Goal: Task Accomplishment & Management: Manage account settings

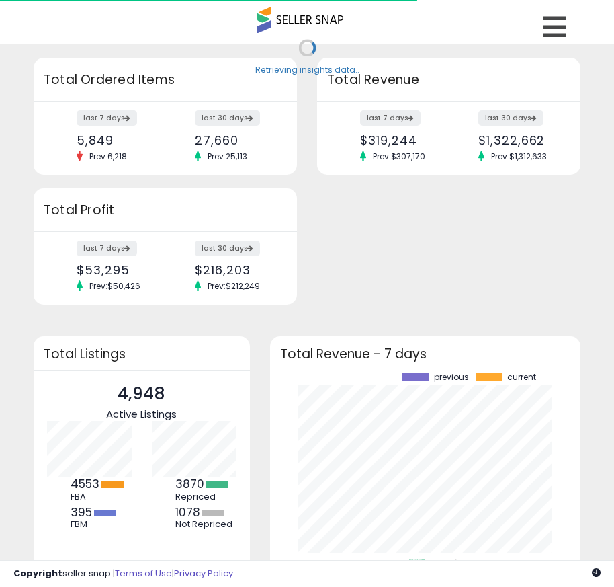
scroll to position [187, 284]
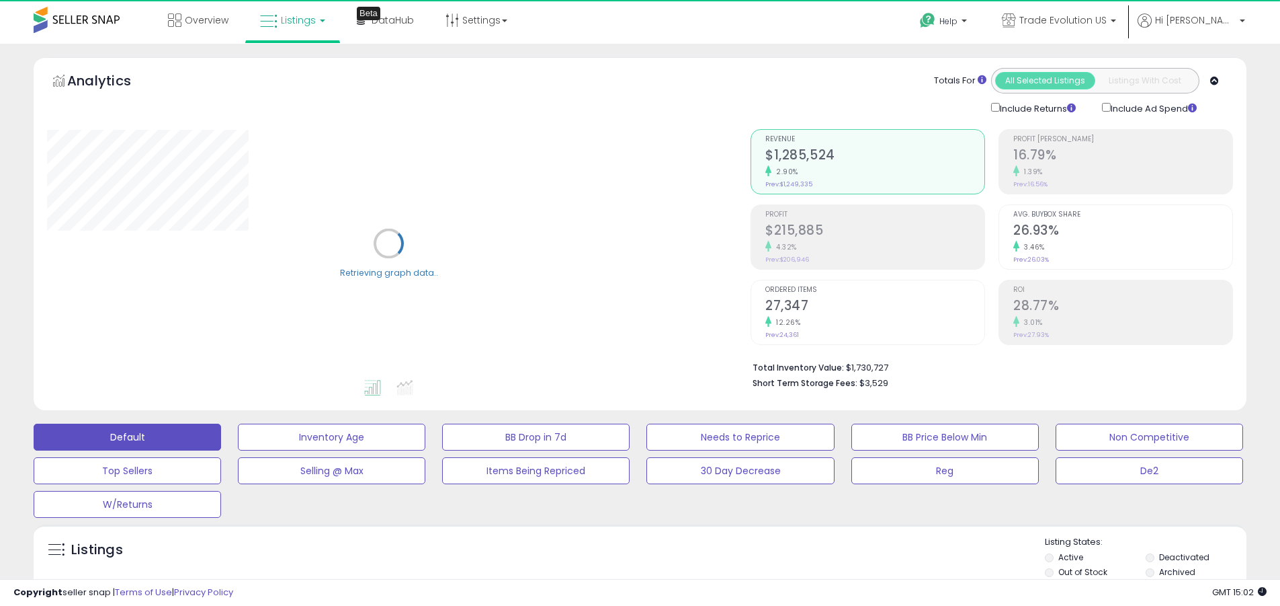
click at [614, 556] on label "Deactivated" at bounding box center [1184, 556] width 50 height 11
click at [614, 571] on label "Archived" at bounding box center [1177, 571] width 36 height 11
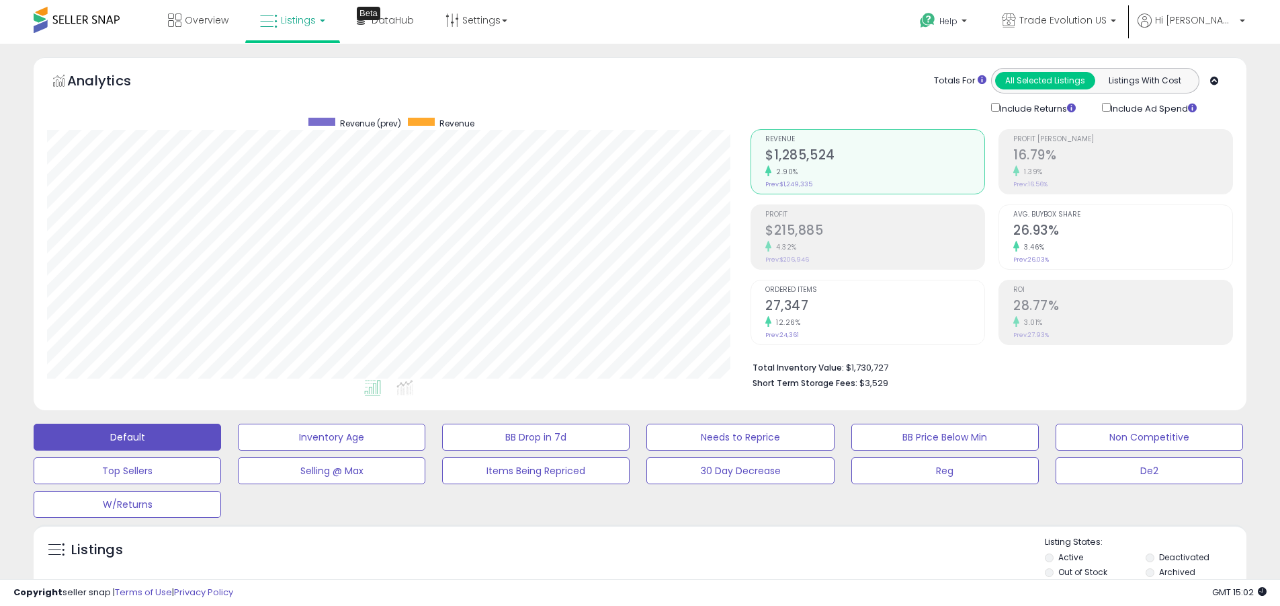
scroll to position [276, 704]
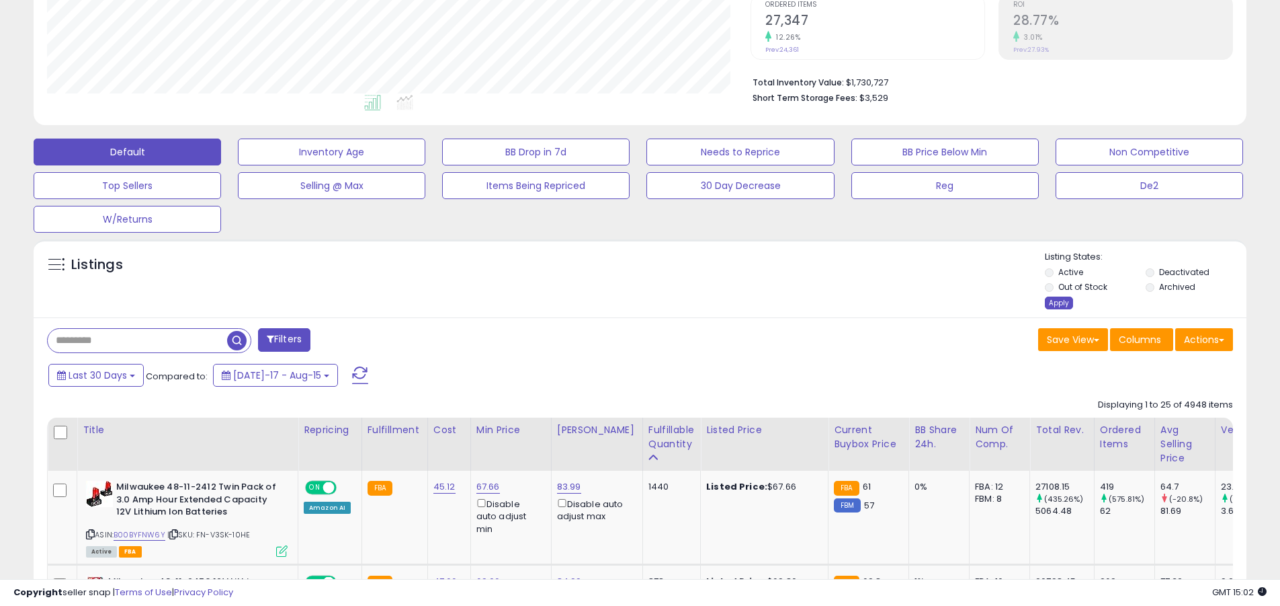
click at [614, 302] on div "Apply" at bounding box center [1059, 302] width 28 height 13
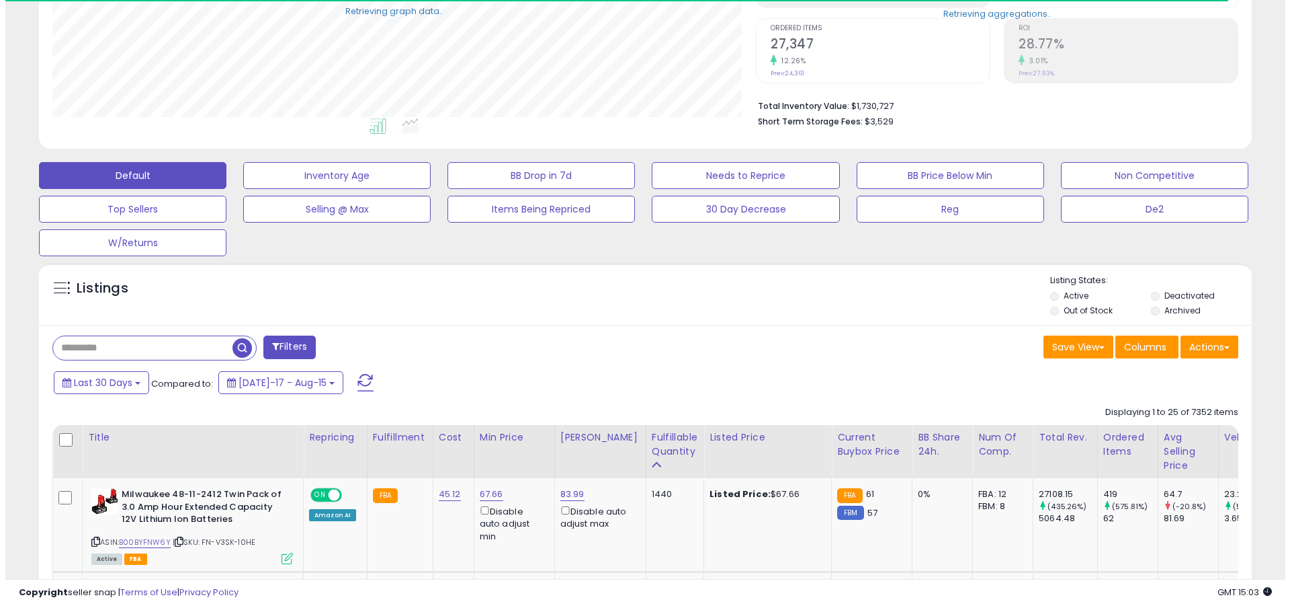
scroll to position [671815, 671387]
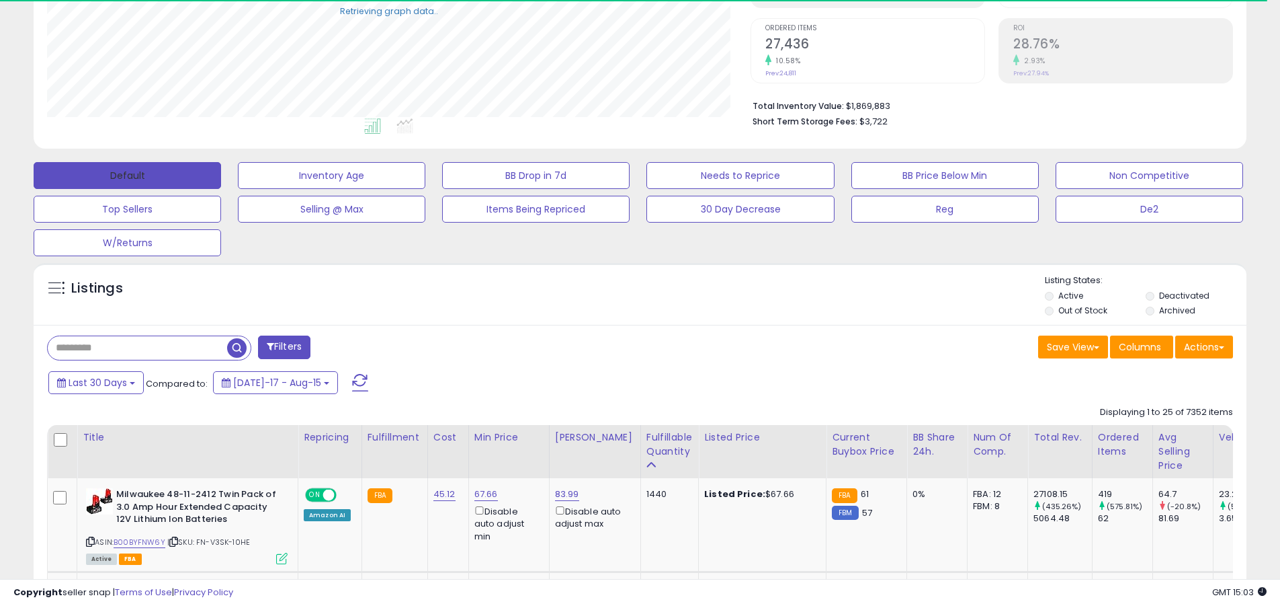
click at [127, 175] on button "Default" at bounding box center [128, 175] width 188 height 27
click at [352, 382] on span at bounding box center [360, 382] width 16 height 17
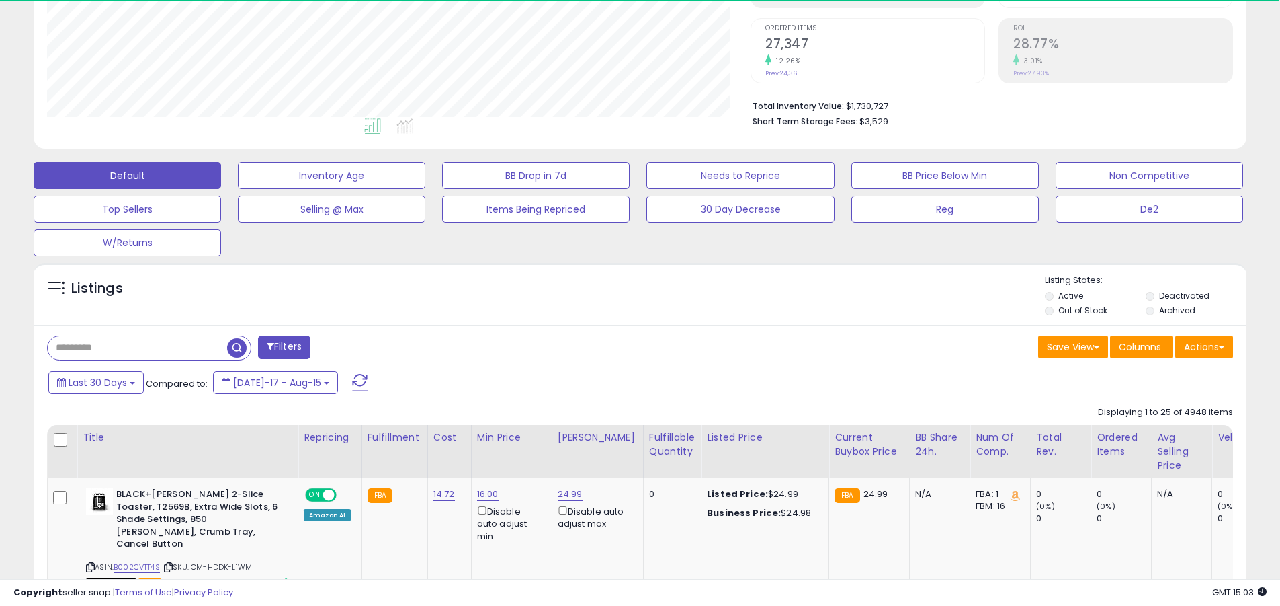
click at [137, 347] on input "text" at bounding box center [137, 348] width 179 height 24
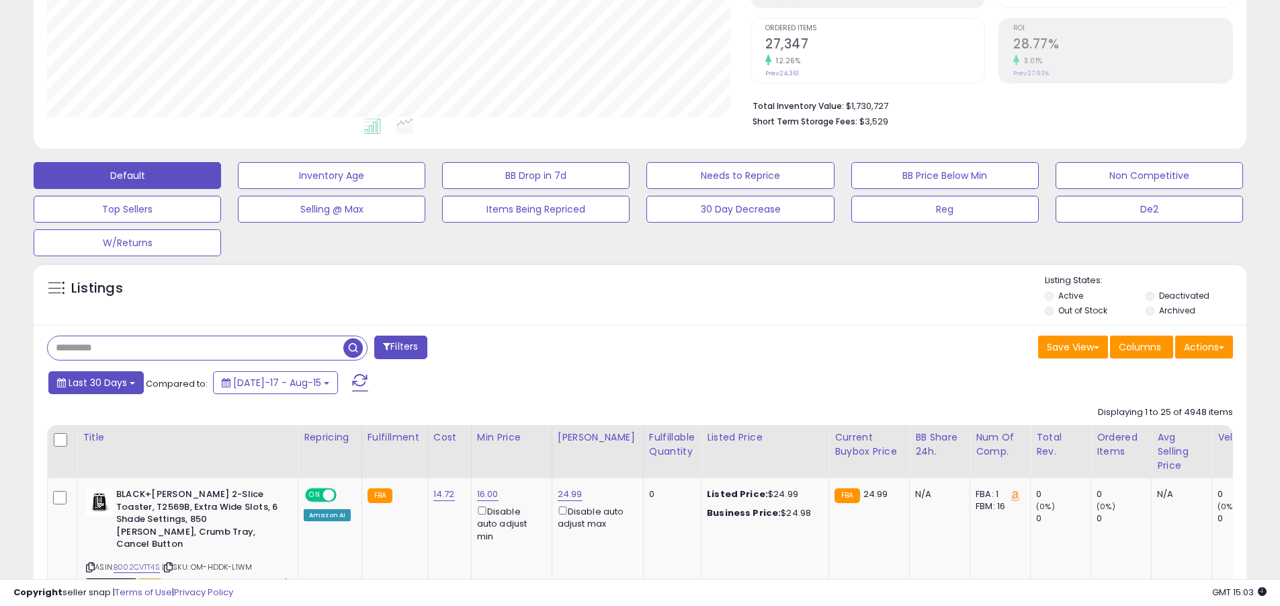
click at [95, 382] on span "Last 30 Days" at bounding box center [98, 382] width 58 height 13
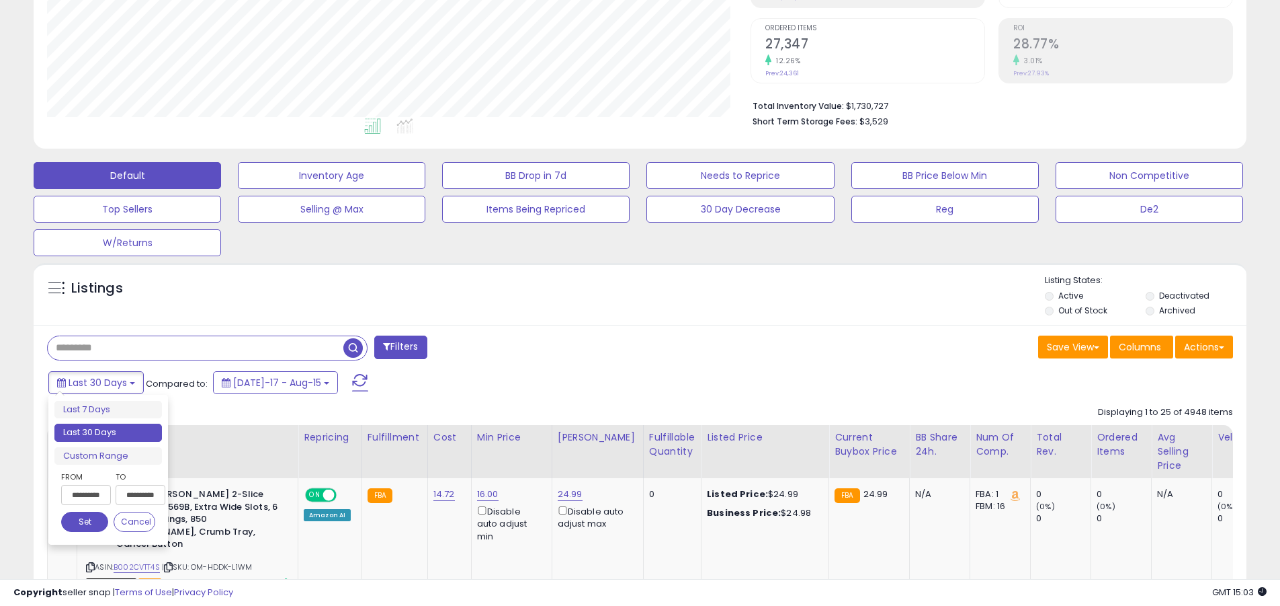
click at [108, 432] on li "Last 30 Days" at bounding box center [108, 432] width 108 height 18
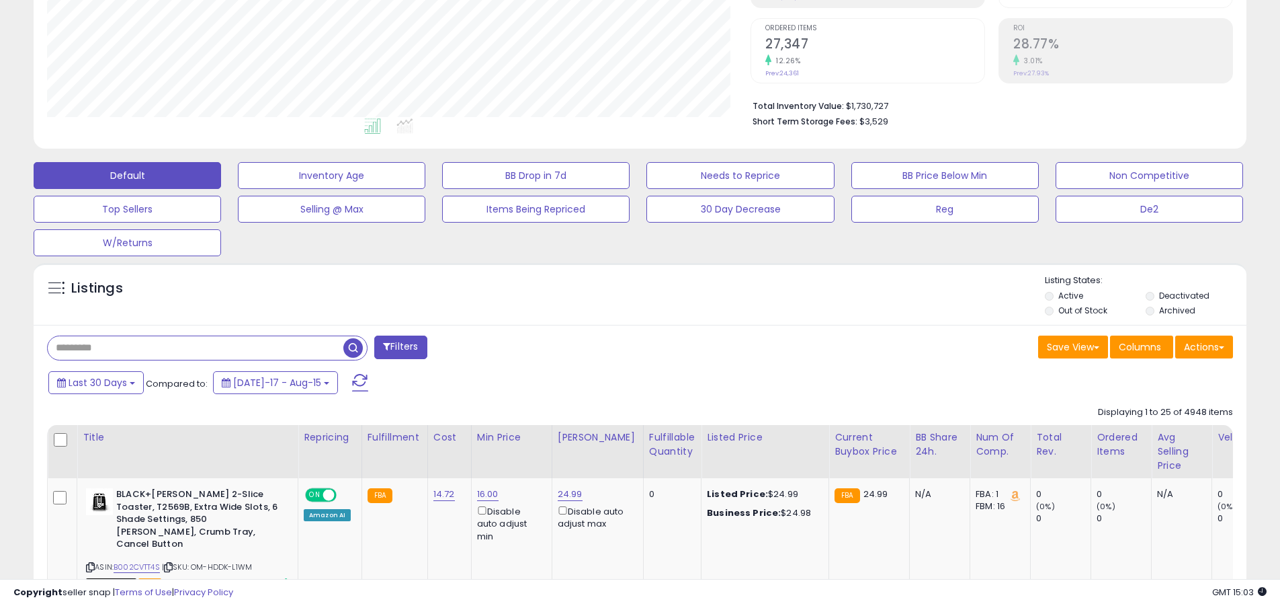
click at [196, 347] on input "text" at bounding box center [196, 348] width 296 height 24
click at [355, 345] on span "button" at bounding box center [352, 347] width 19 height 19
click at [614, 346] on button "Actions" at bounding box center [1204, 346] width 58 height 23
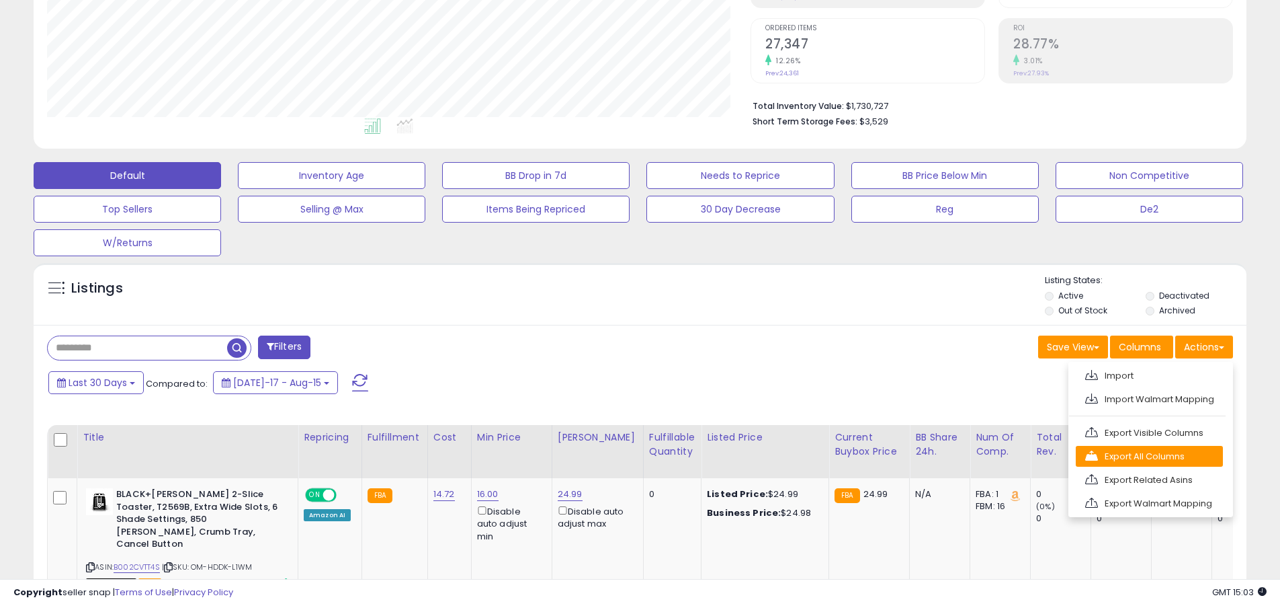
click at [614, 456] on link "Export All Columns" at bounding box center [1149, 456] width 147 height 21
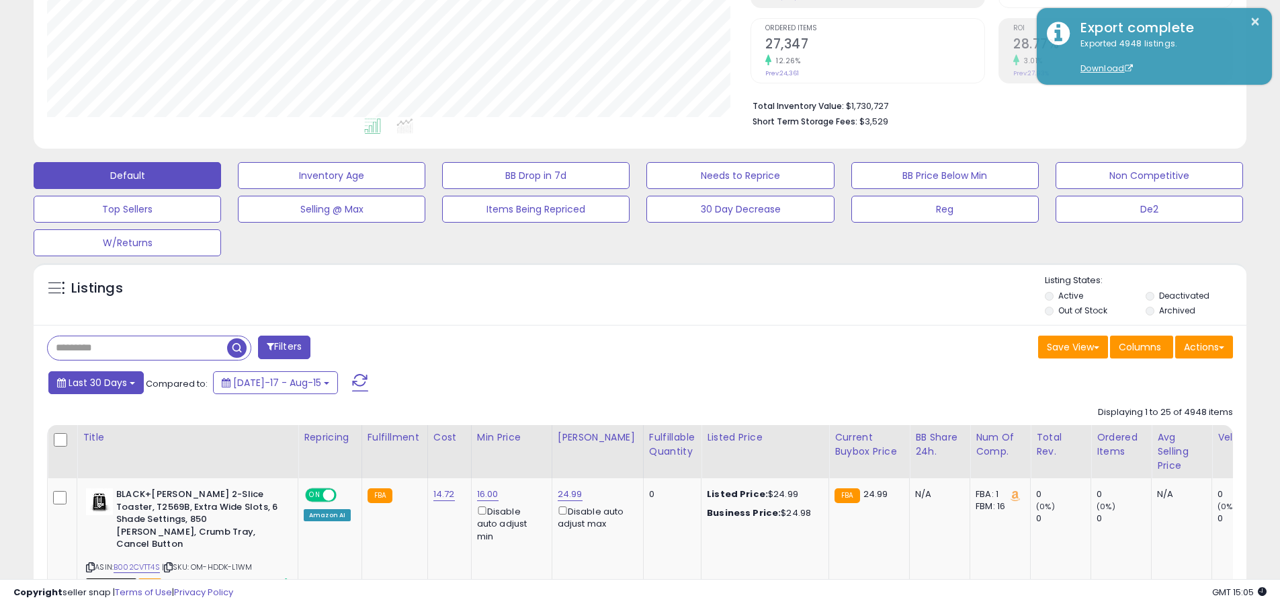
click at [95, 382] on span "Last 30 Days" at bounding box center [98, 382] width 58 height 13
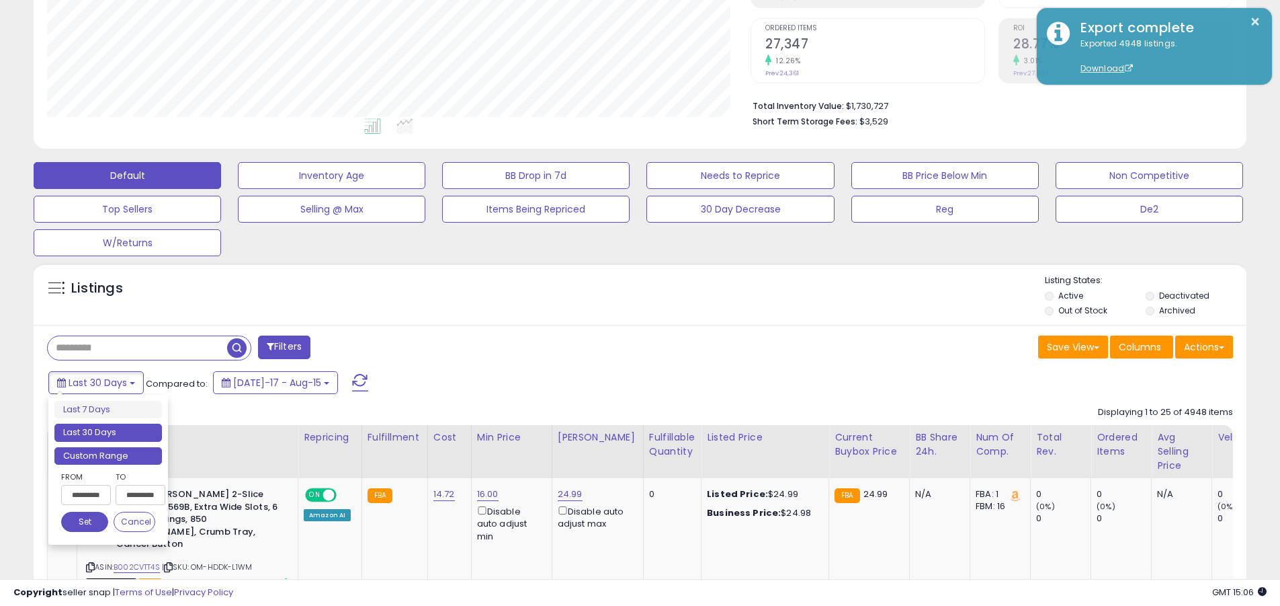
click at [108, 455] on li "Custom Range" at bounding box center [108, 456] width 108 height 18
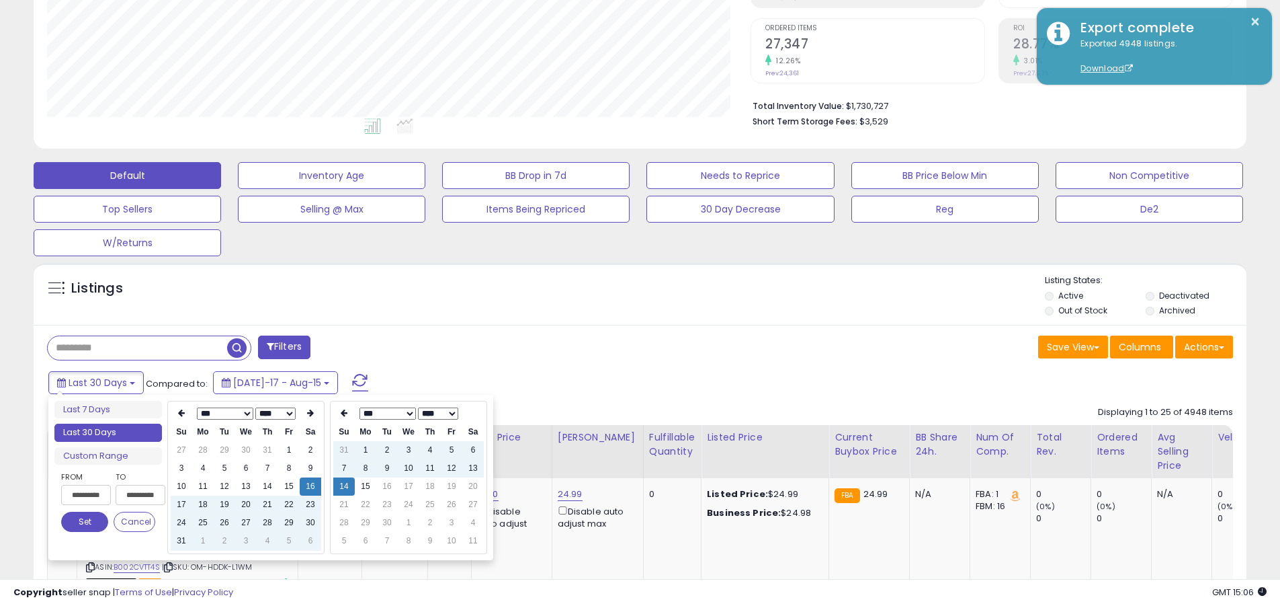
click at [86, 495] on input "**********" at bounding box center [86, 495] width 50 height 20
type input "**********"
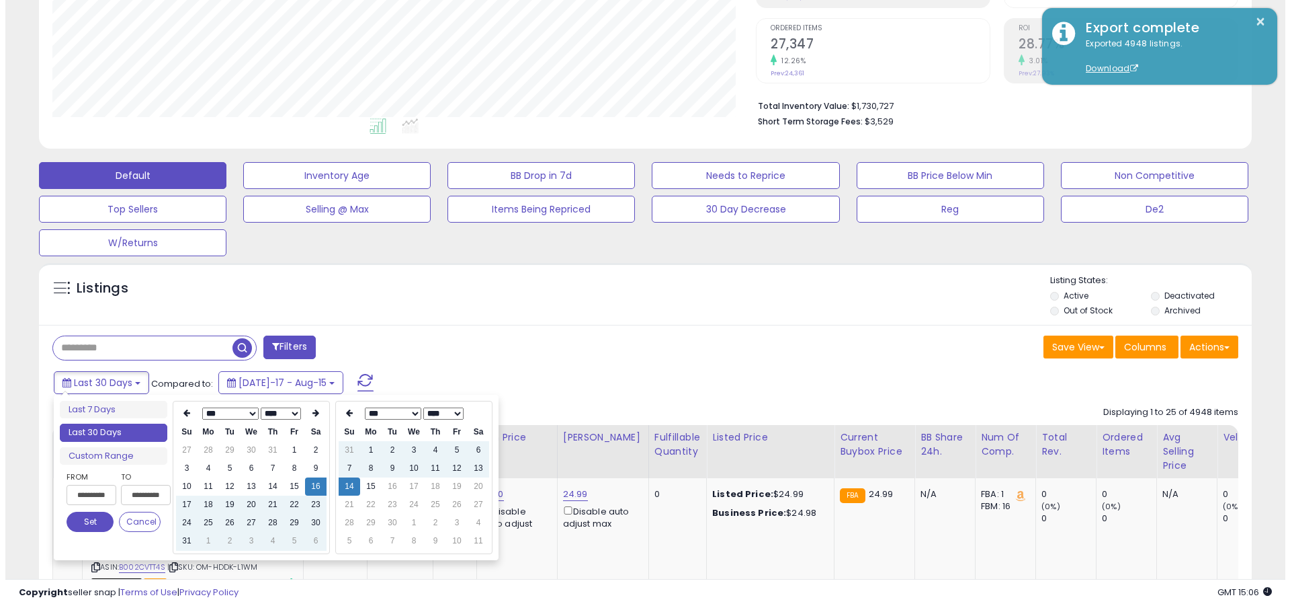
scroll to position [0, 1]
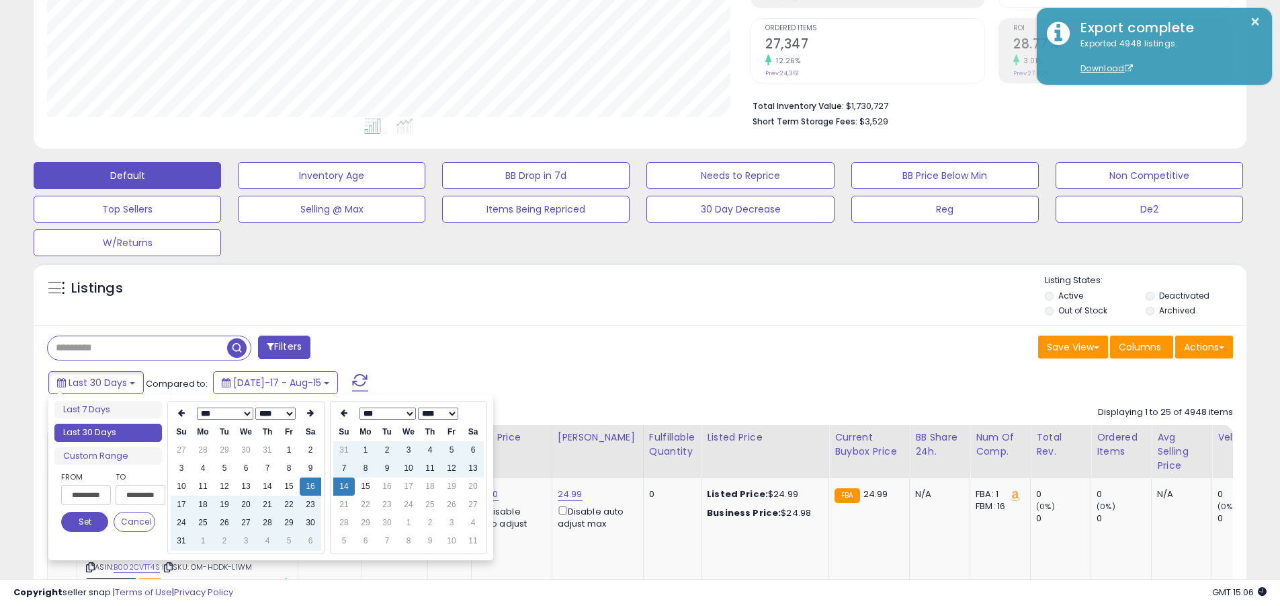
click at [85, 522] on button "Set" at bounding box center [84, 521] width 47 height 20
click at [137, 347] on input "text" at bounding box center [137, 348] width 179 height 24
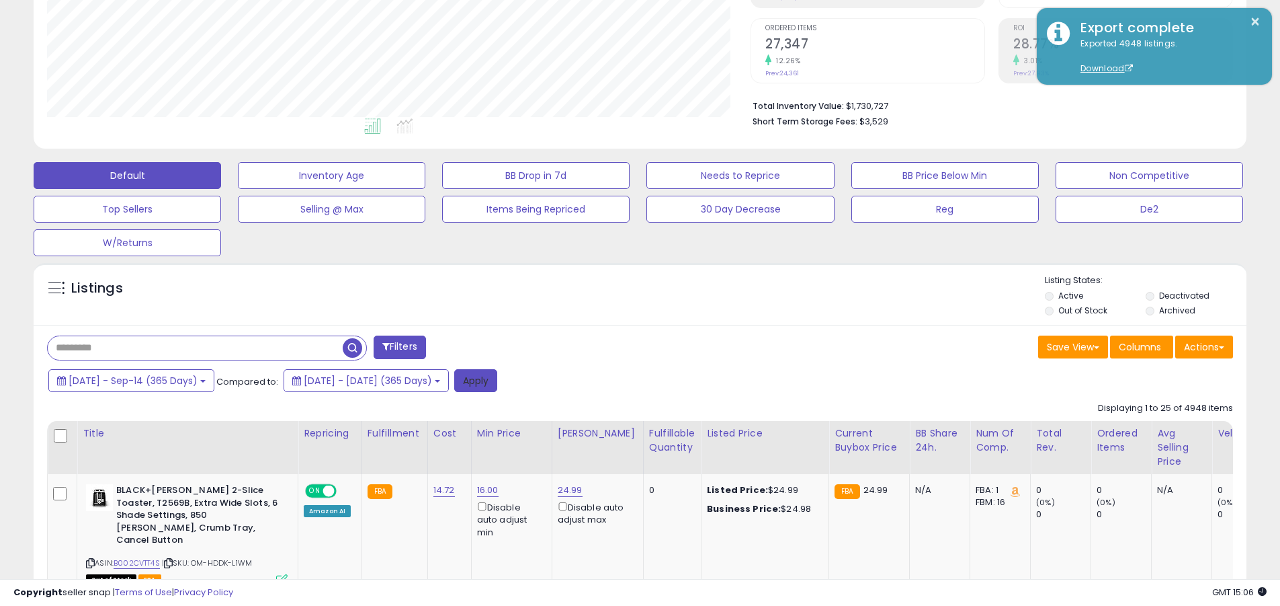
click at [497, 380] on button "Apply" at bounding box center [475, 380] width 43 height 23
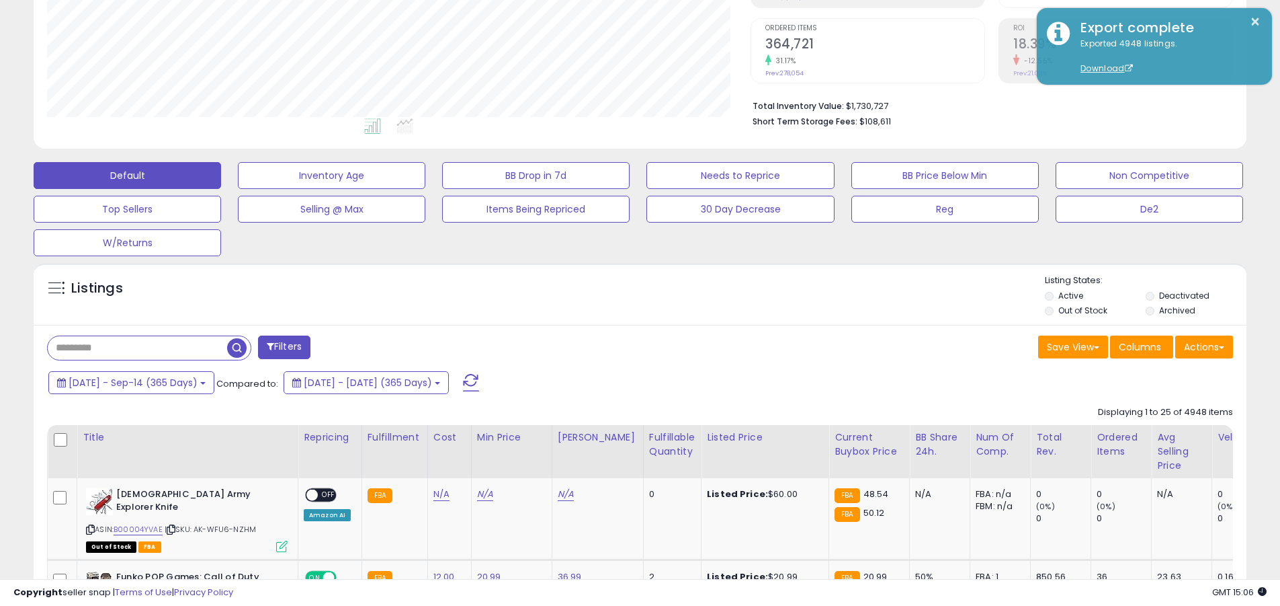
scroll to position [276, 704]
click at [614, 346] on button "Actions" at bounding box center [1204, 346] width 58 height 23
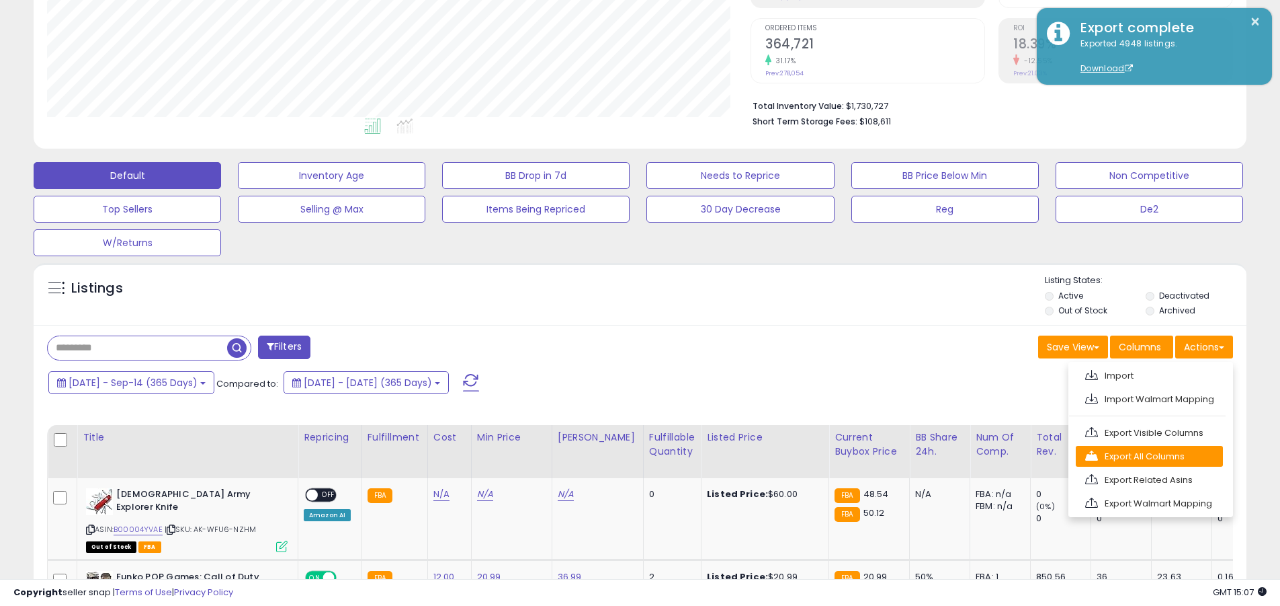
click at [614, 456] on link "Export All Columns" at bounding box center [1149, 456] width 147 height 21
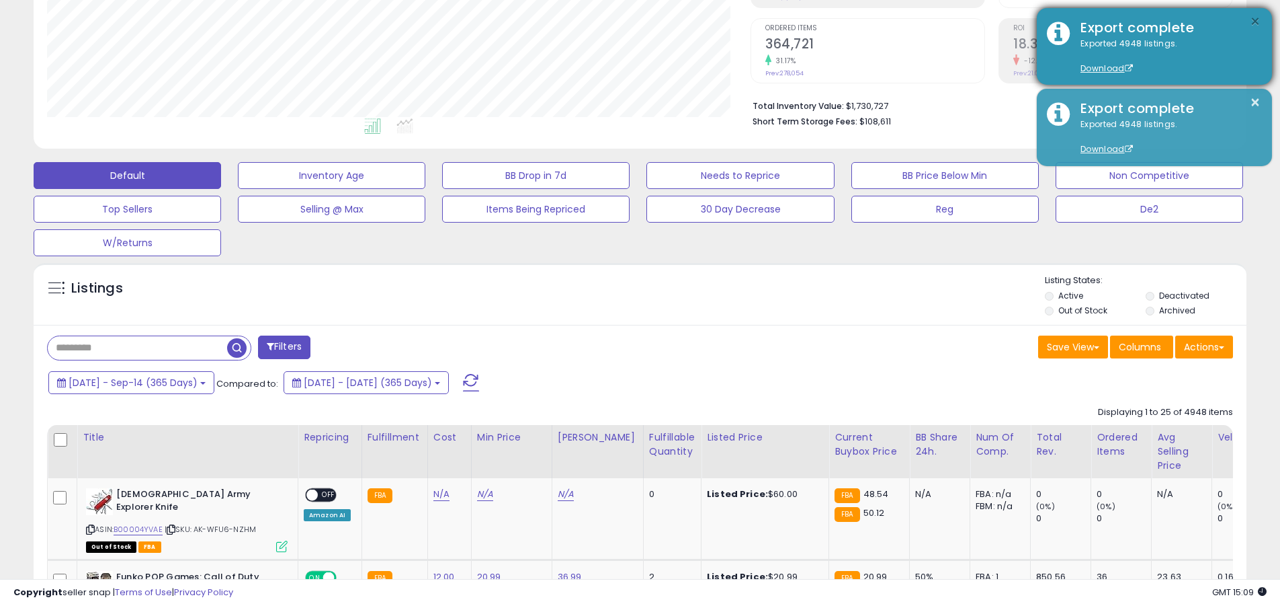
click at [614, 22] on button "×" at bounding box center [1255, 21] width 11 height 17
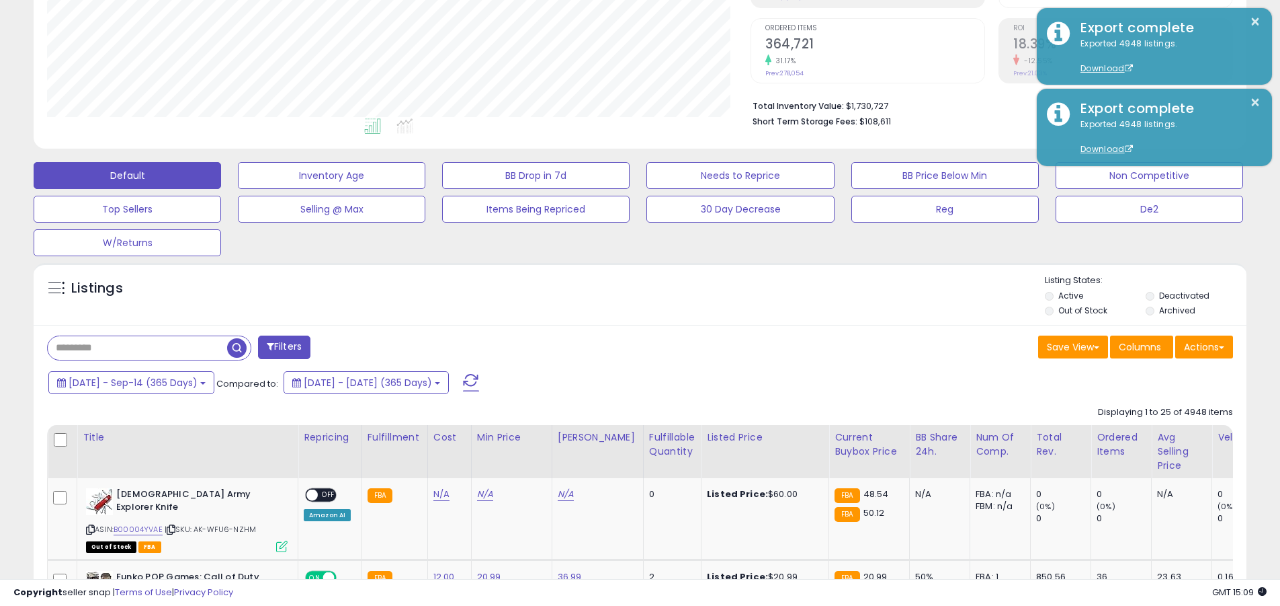
click at [137, 347] on input "text" at bounding box center [137, 348] width 179 height 24
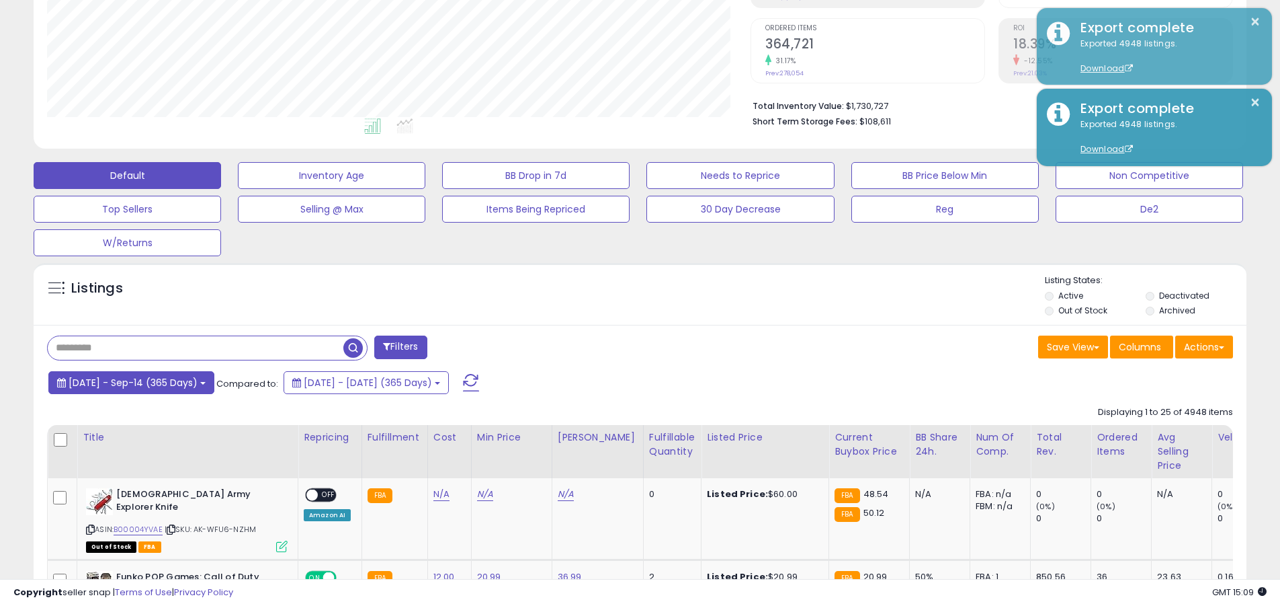
click at [144, 382] on span "[DATE] - Sep-14 (365 Days)" at bounding box center [133, 382] width 129 height 13
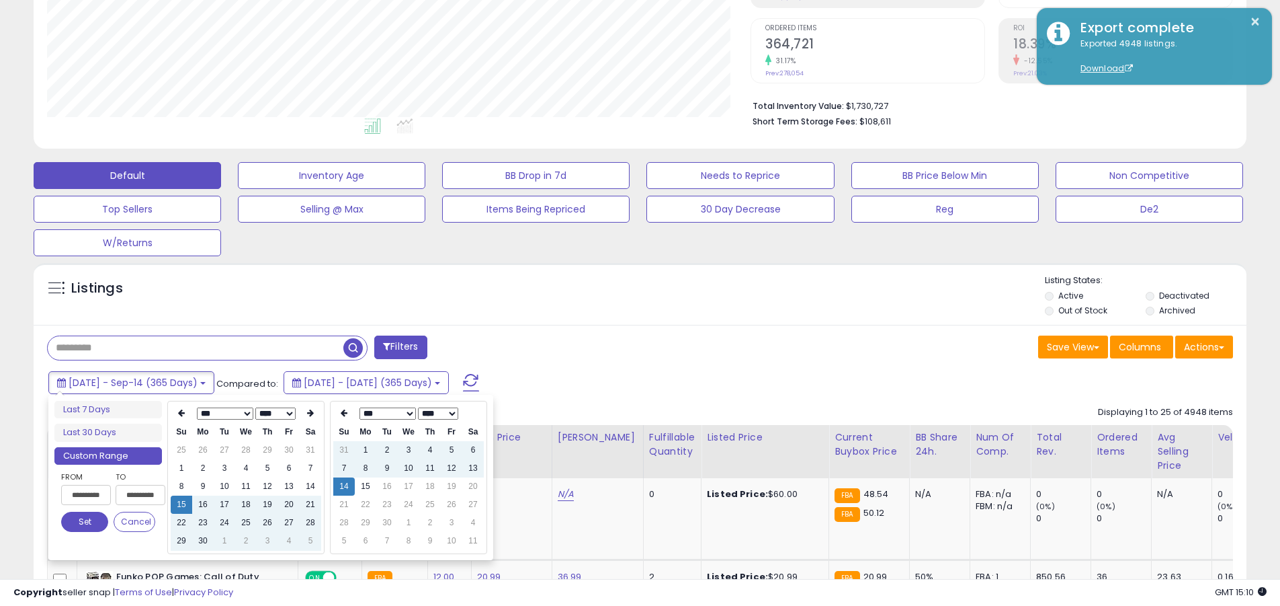
click at [86, 495] on input "**********" at bounding box center [86, 495] width 50 height 20
type input "**********"
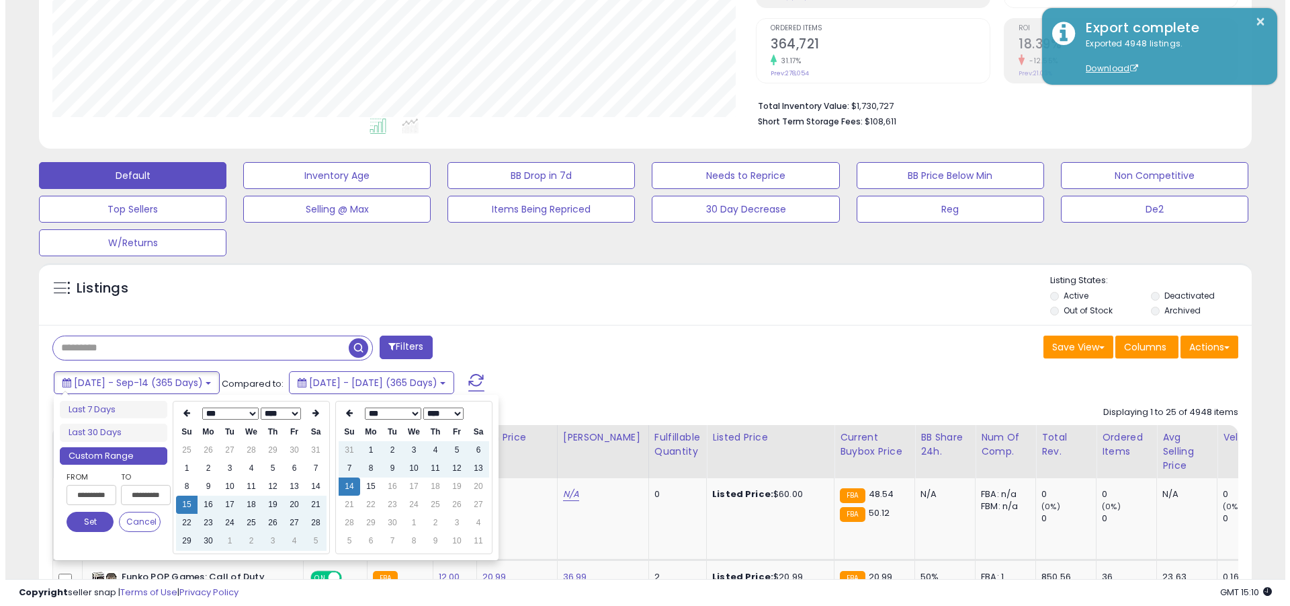
scroll to position [0, 1]
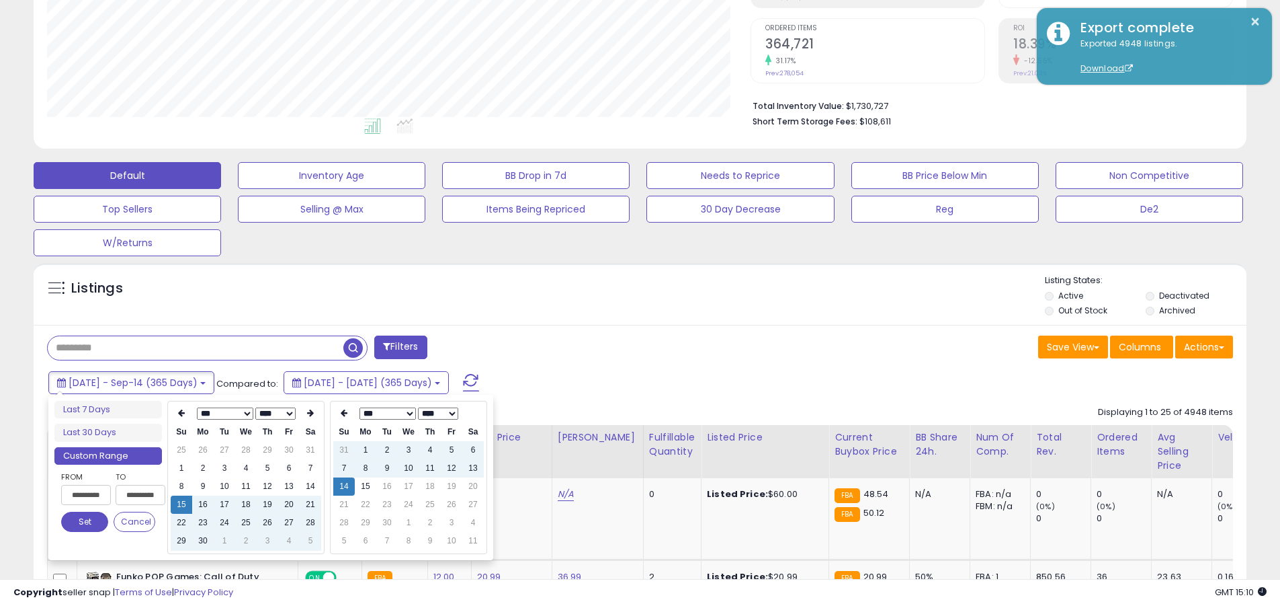
click at [85, 522] on button "Set" at bounding box center [84, 521] width 47 height 20
click at [196, 347] on input "text" at bounding box center [196, 348] width 296 height 24
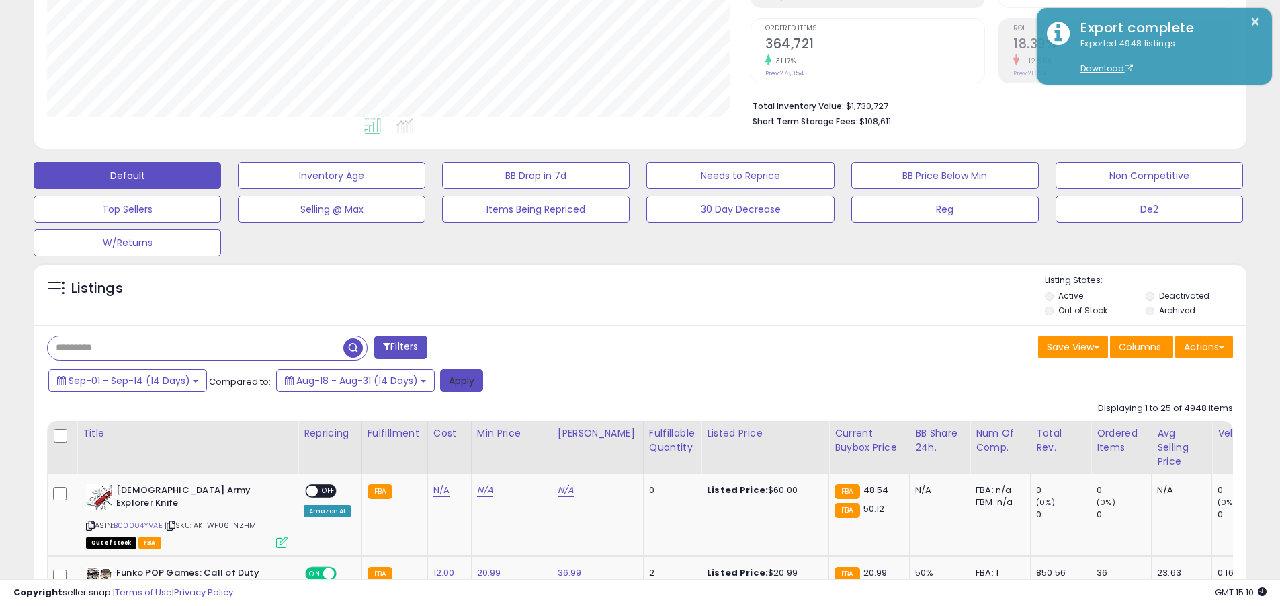
click at [458, 380] on button "Apply" at bounding box center [461, 380] width 43 height 23
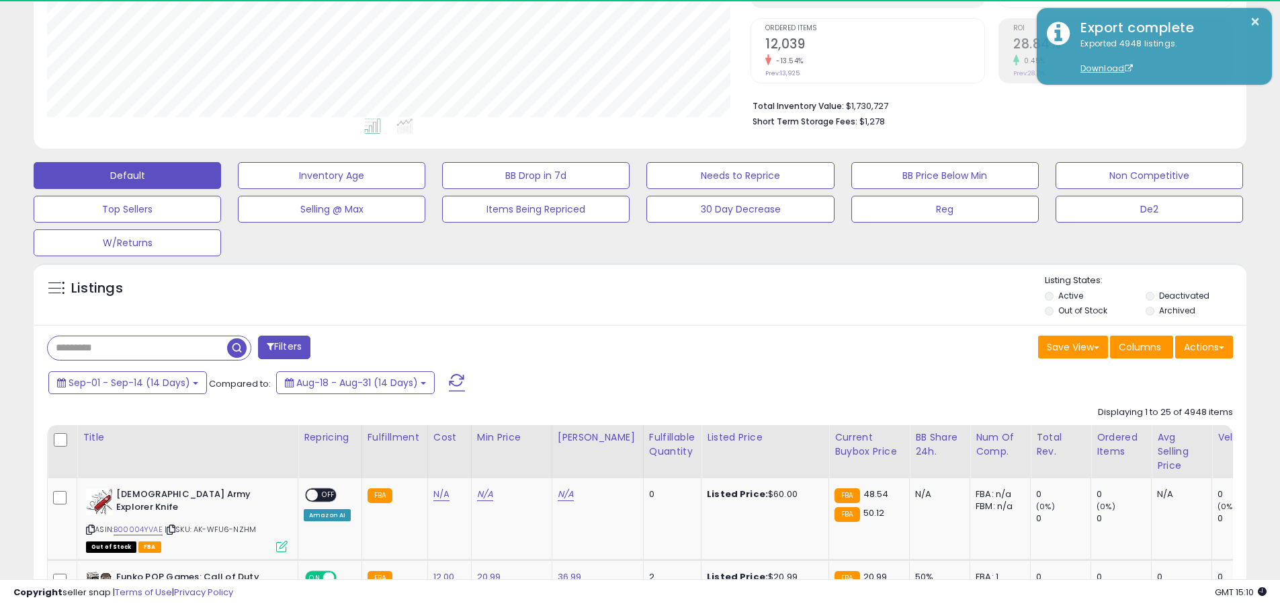
scroll to position [276, 704]
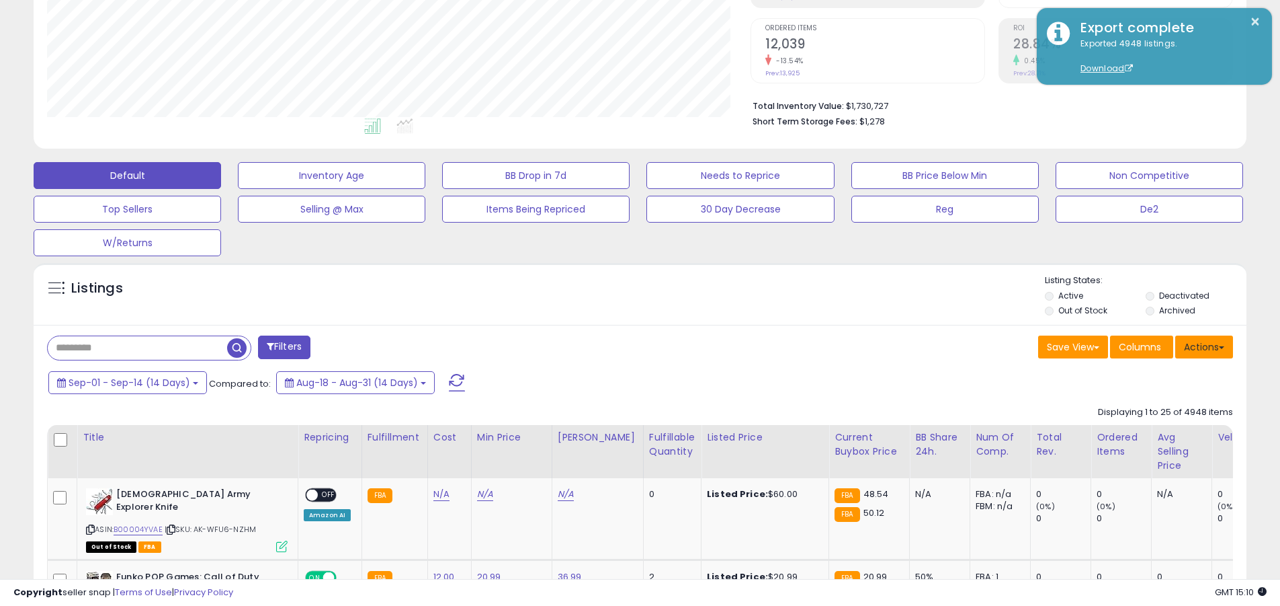
click at [614, 346] on button "Actions" at bounding box center [1204, 346] width 58 height 23
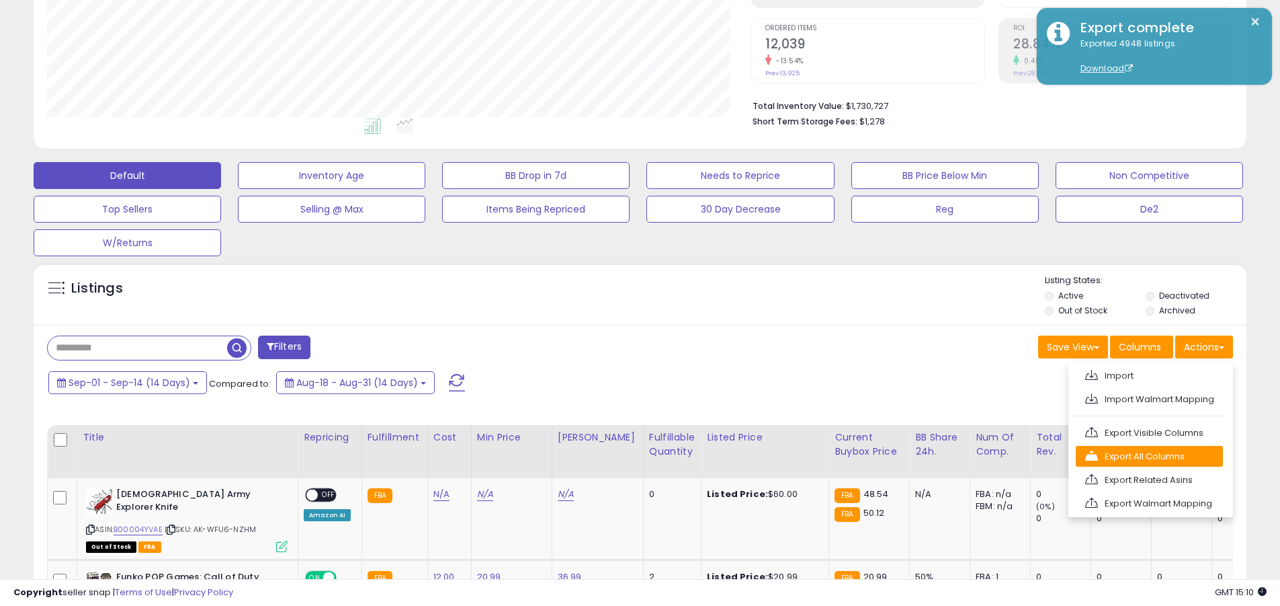
click at [614, 456] on link "Export All Columns" at bounding box center [1149, 456] width 147 height 21
